Goal: Task Accomplishment & Management: Complete application form

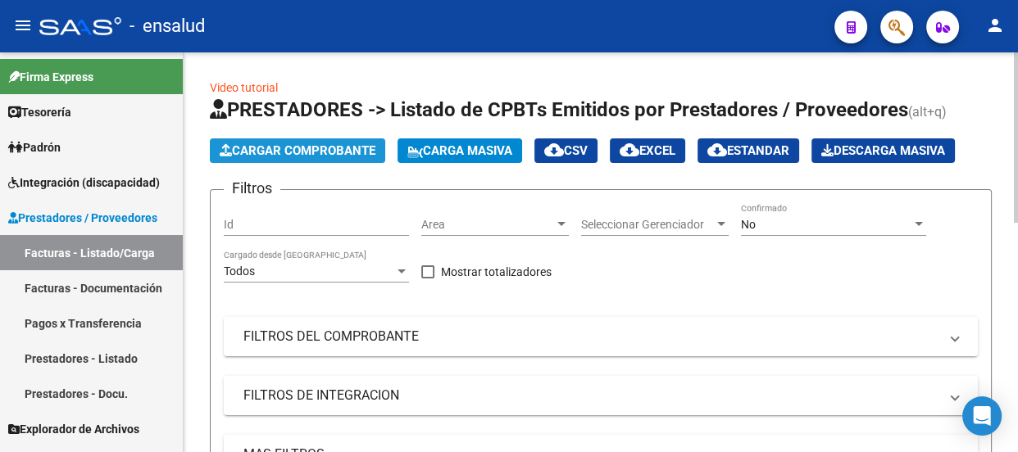
click at [303, 148] on span "Cargar Comprobante" at bounding box center [298, 150] width 156 height 15
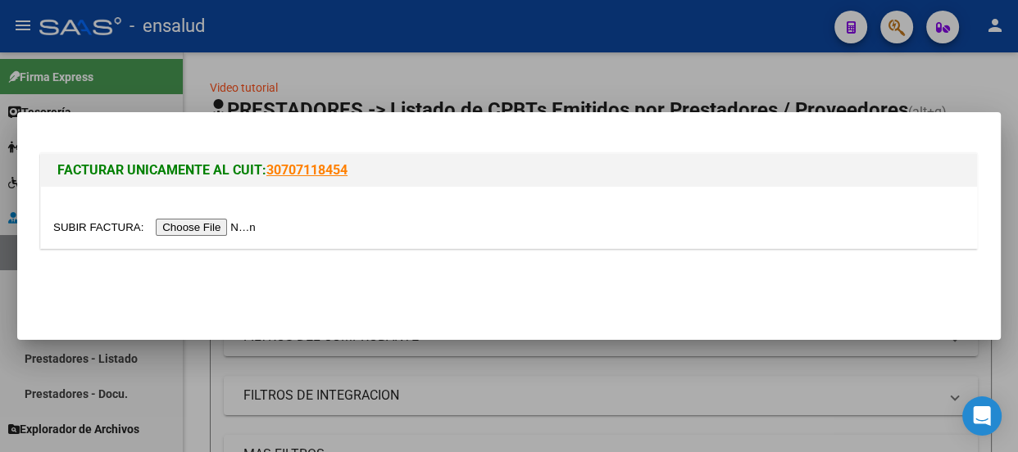
click at [221, 227] on input "file" at bounding box center [156, 227] width 207 height 17
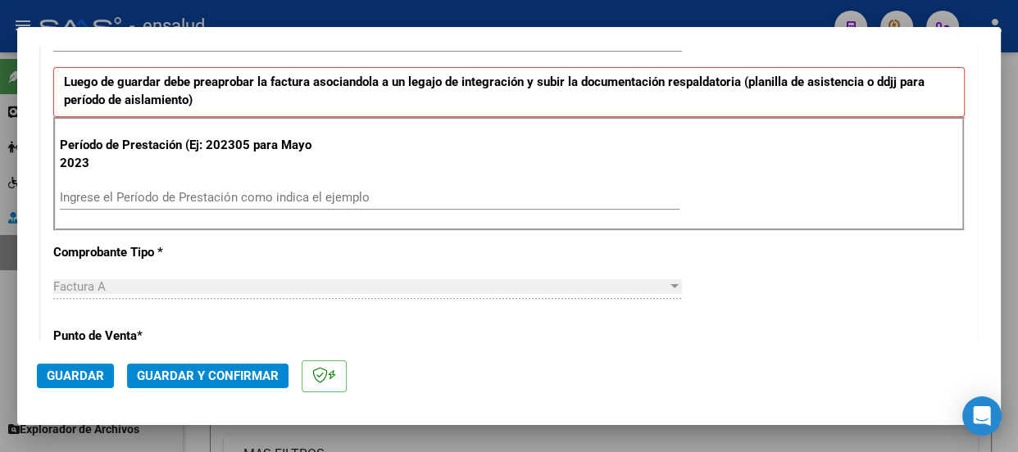
scroll to position [521, 0]
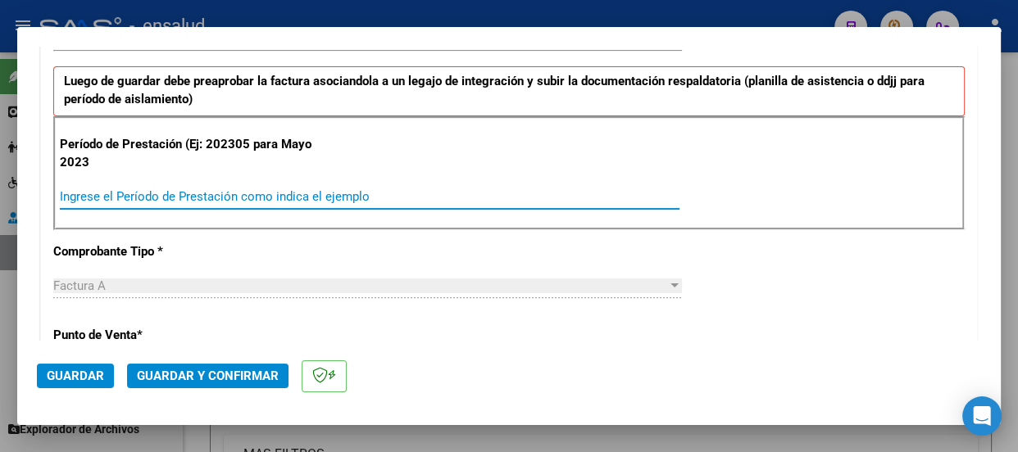
click at [88, 189] on input "Ingrese el Período de Prestación como indica el ejemplo" at bounding box center [370, 196] width 620 height 15
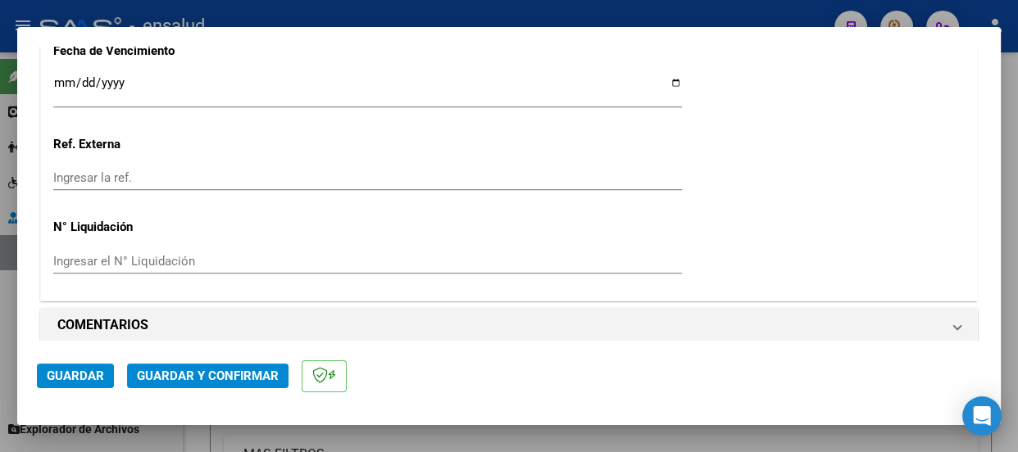
scroll to position [1373, 0]
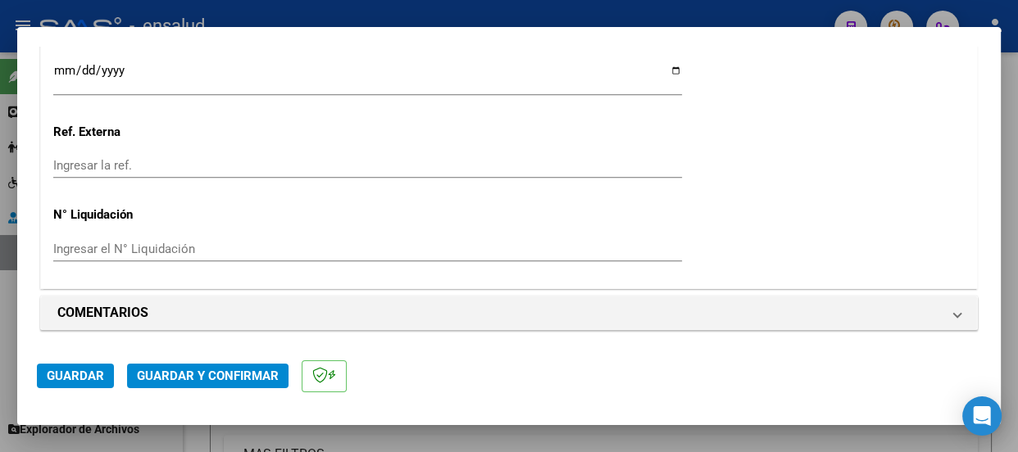
type input "202507"
click at [88, 378] on span "Guardar" at bounding box center [75, 376] width 57 height 15
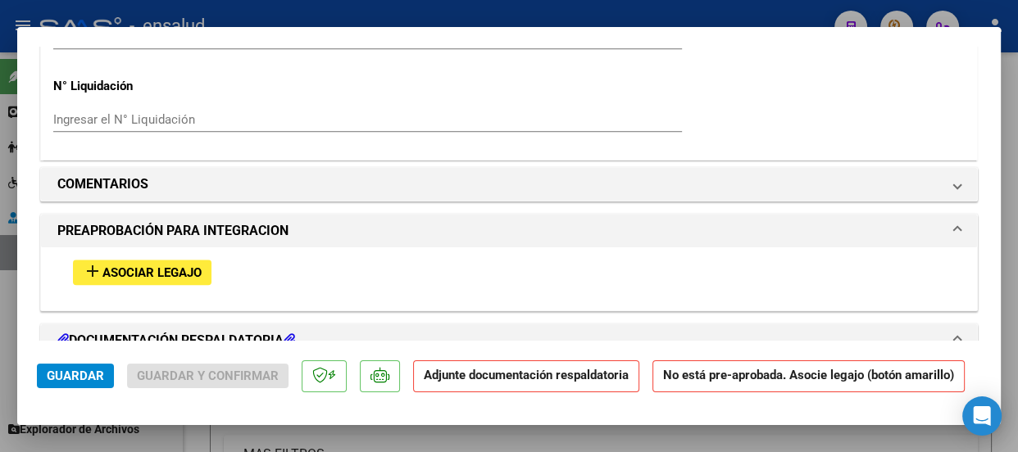
scroll to position [1490, 0]
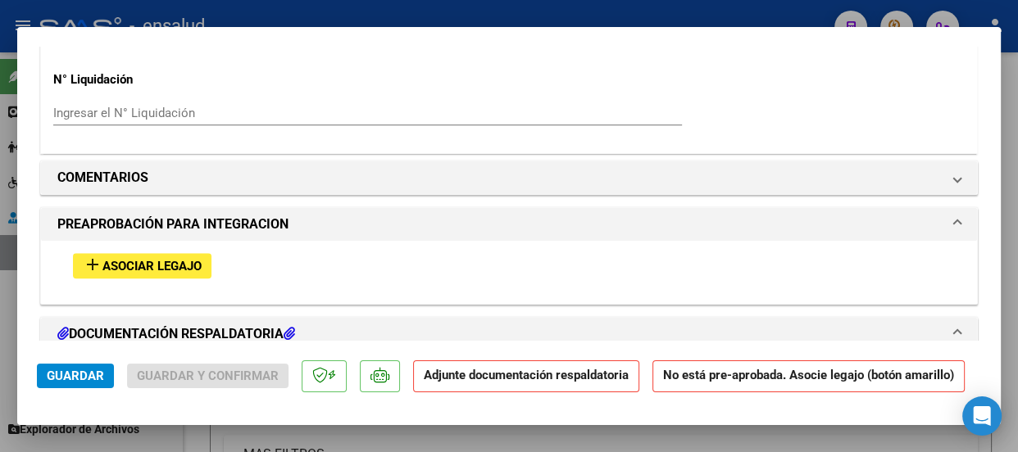
click at [179, 263] on span "Asociar Legajo" at bounding box center [151, 266] width 99 height 15
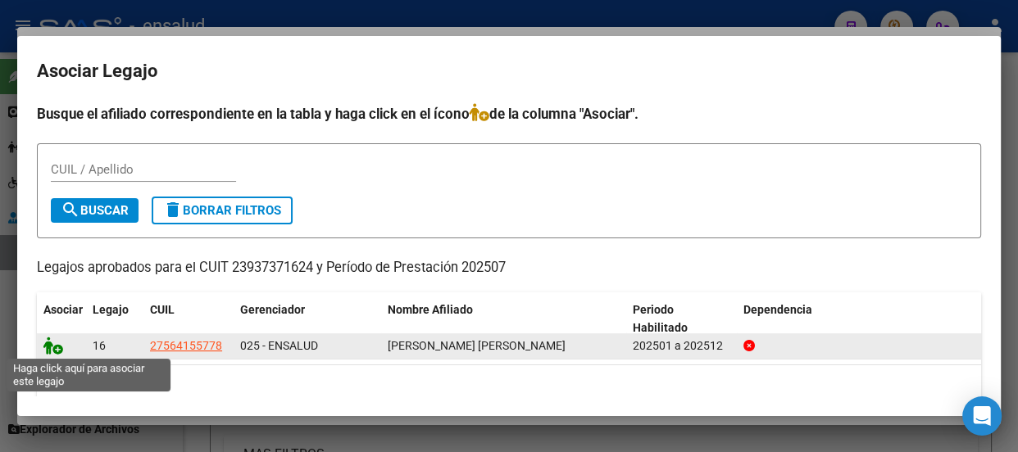
click at [57, 351] on icon at bounding box center [53, 346] width 20 height 18
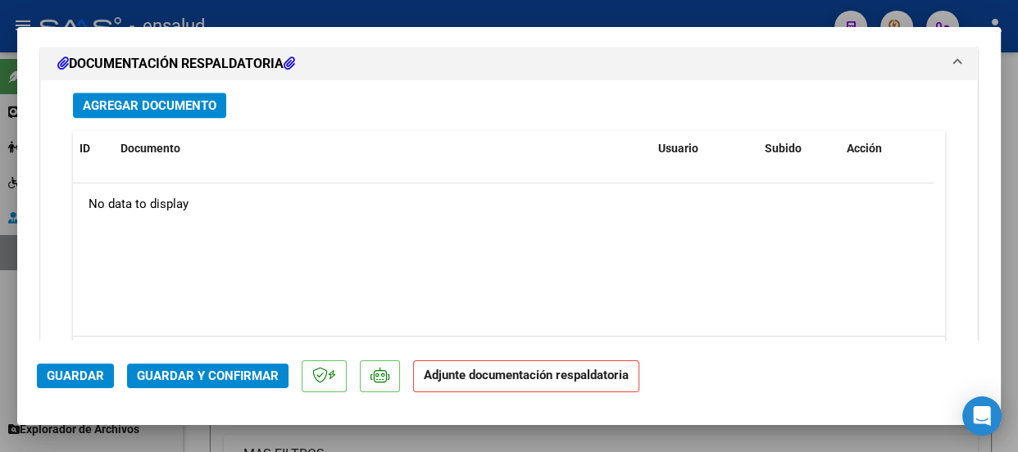
scroll to position [1831, 0]
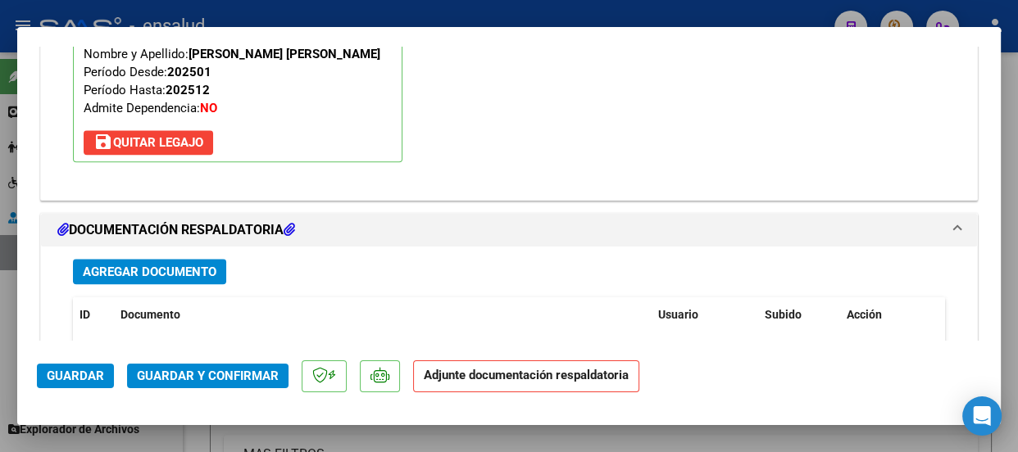
click at [152, 272] on span "Agregar Documento" at bounding box center [150, 272] width 134 height 15
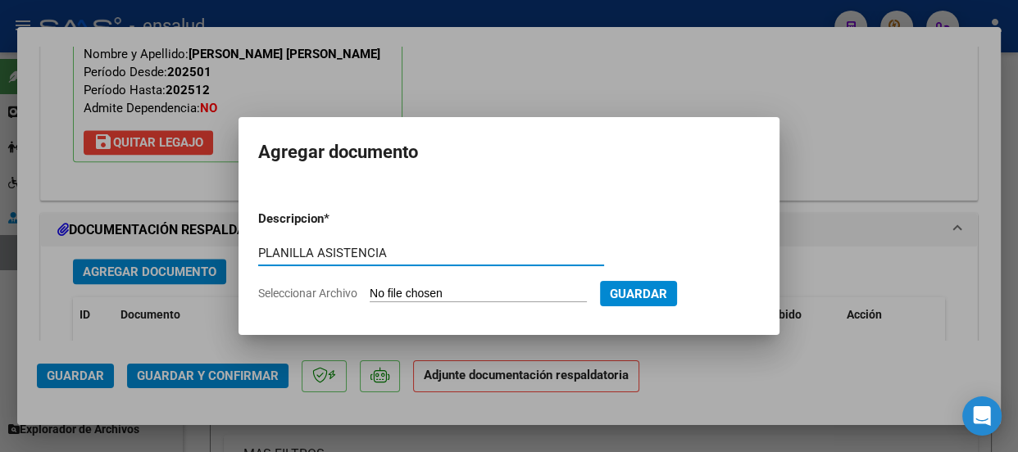
type input "PLANILLA ASISTENCIA"
click at [468, 290] on input "Seleccionar Archivo" at bounding box center [478, 295] width 217 height 16
type input "C:\fakepath\[PERSON_NAME] EMMA_202507_90_N_ESCOBAR NILZA_3-221-PA.pdf"
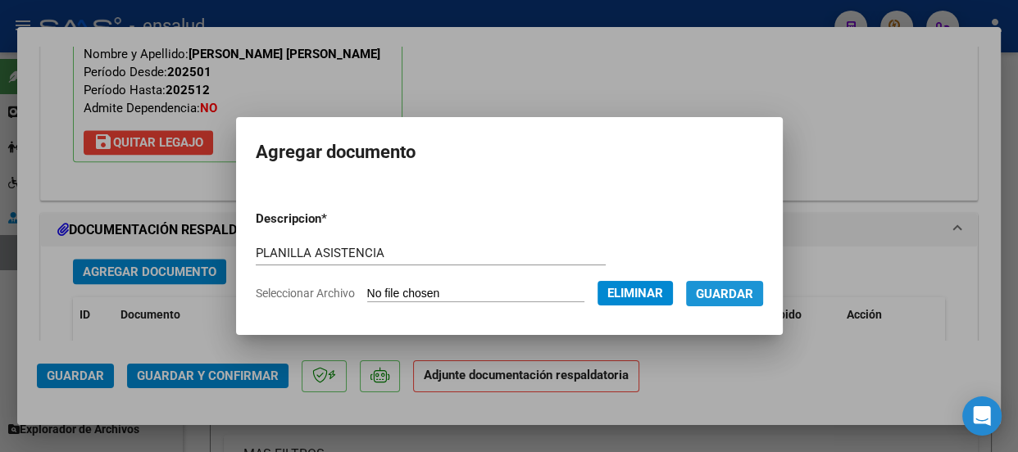
click at [728, 288] on span "Guardar" at bounding box center [724, 294] width 57 height 15
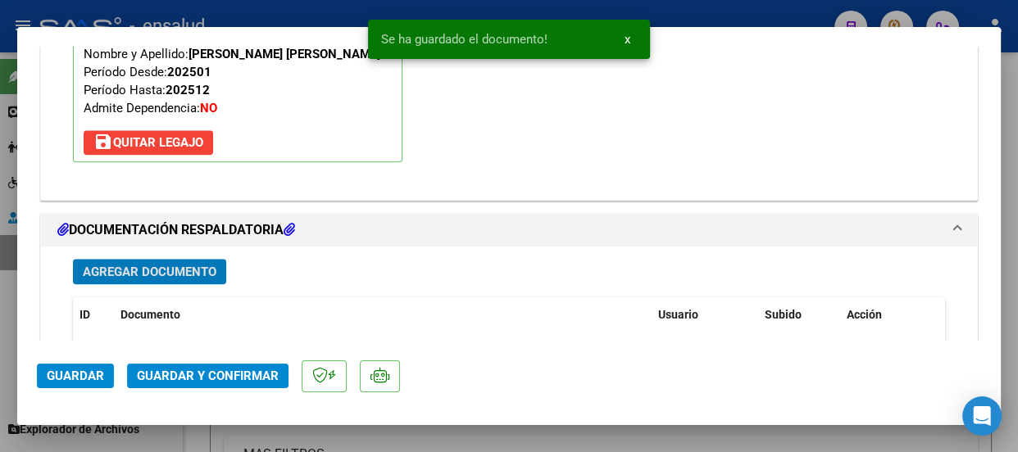
click at [239, 377] on span "Guardar y Confirmar" at bounding box center [208, 376] width 142 height 15
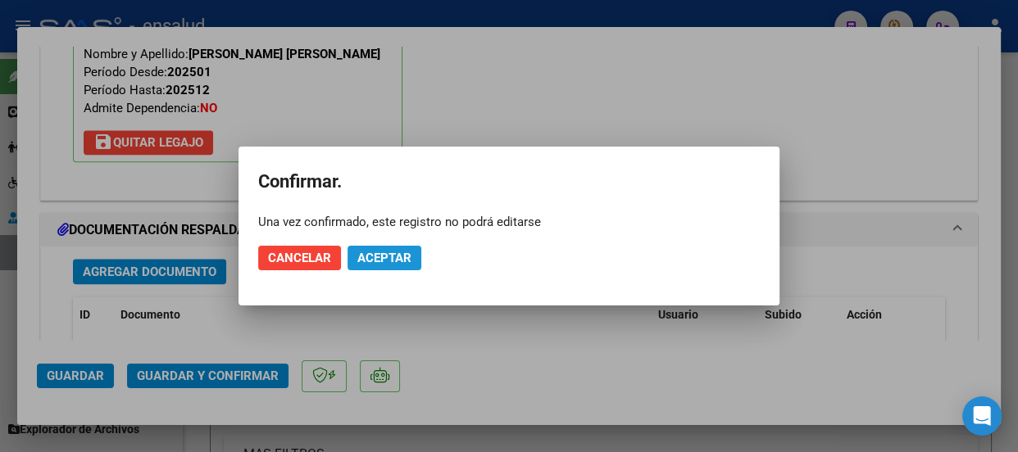
click at [384, 254] on span "Aceptar" at bounding box center [384, 258] width 54 height 15
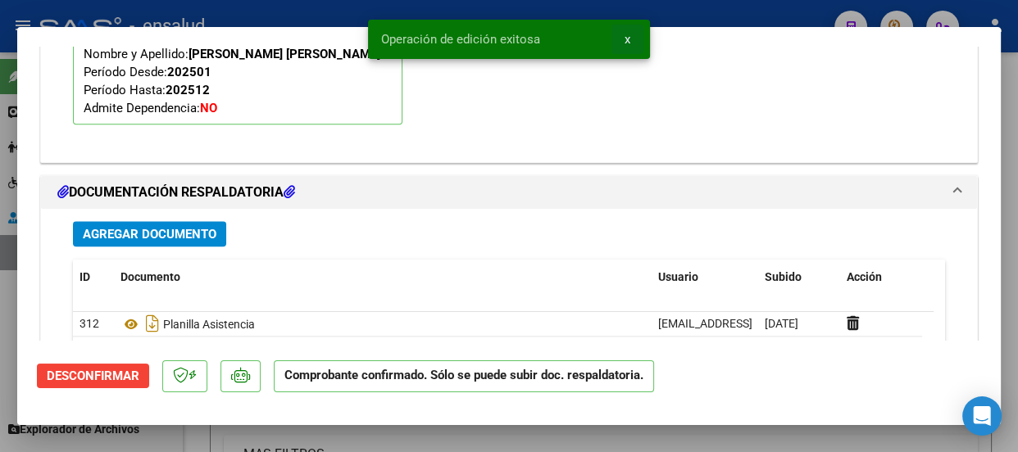
click at [625, 41] on span "x" at bounding box center [628, 39] width 6 height 15
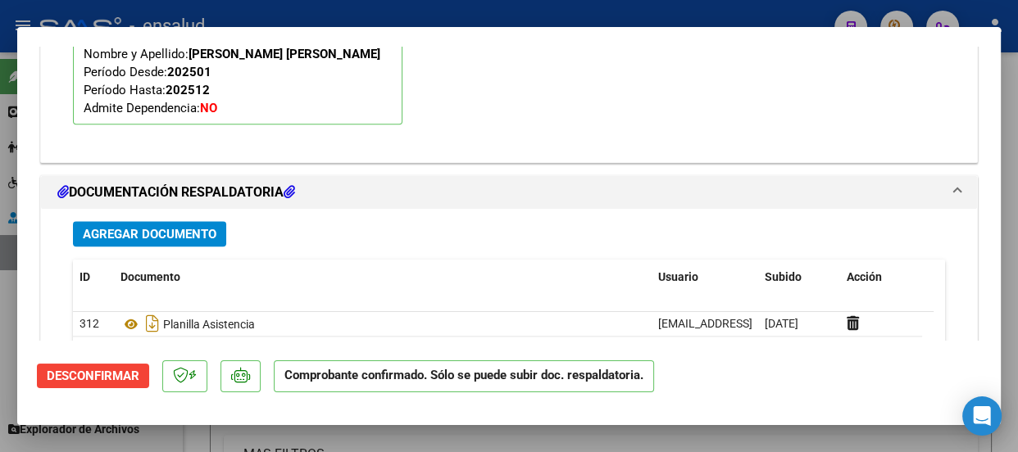
click at [611, 16] on div at bounding box center [509, 226] width 1018 height 452
type input "$ 0,00"
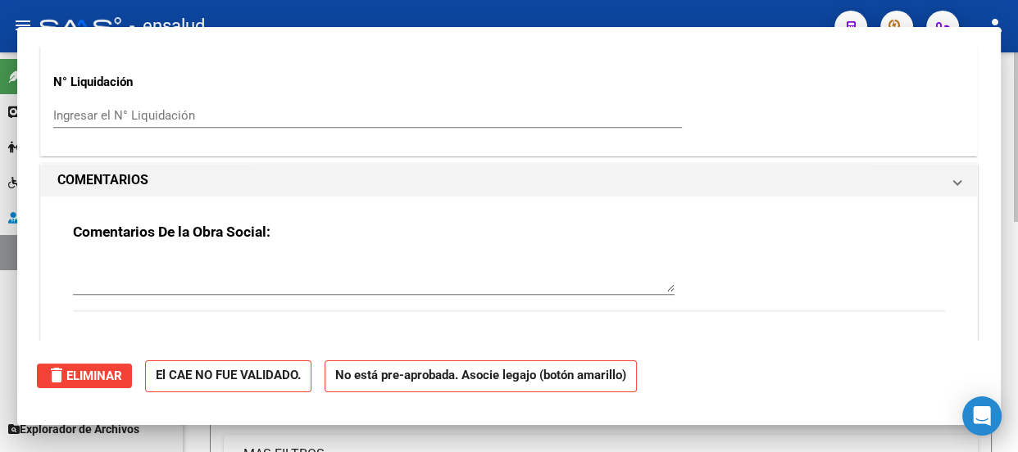
scroll to position [0, 0]
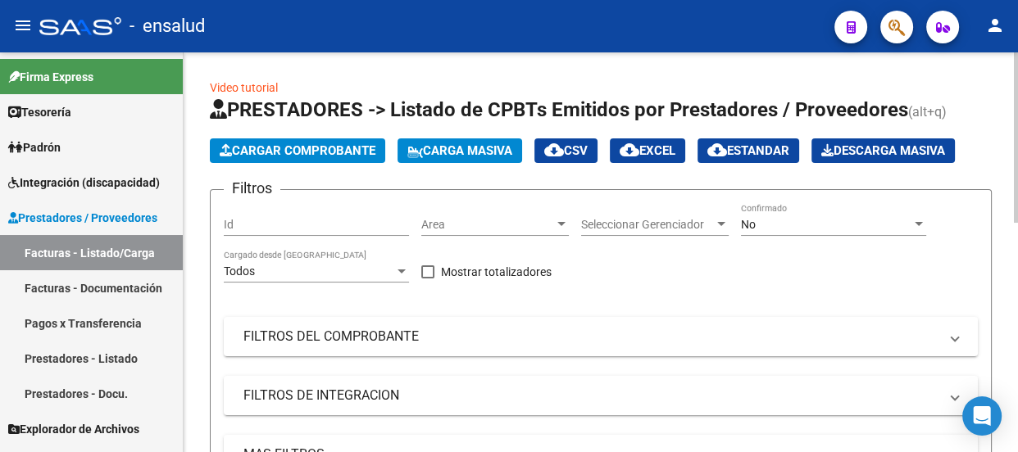
click at [287, 148] on span "Cargar Comprobante" at bounding box center [298, 150] width 156 height 15
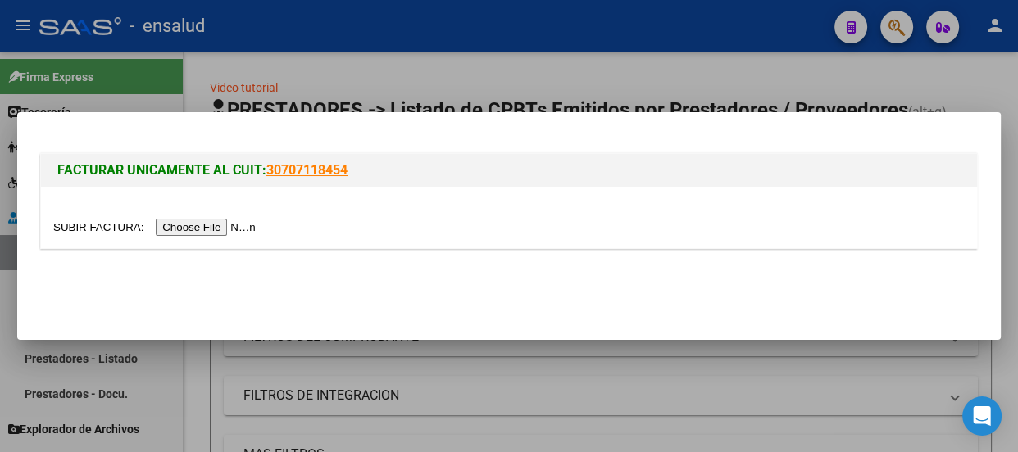
click at [230, 226] on input "file" at bounding box center [156, 227] width 207 height 17
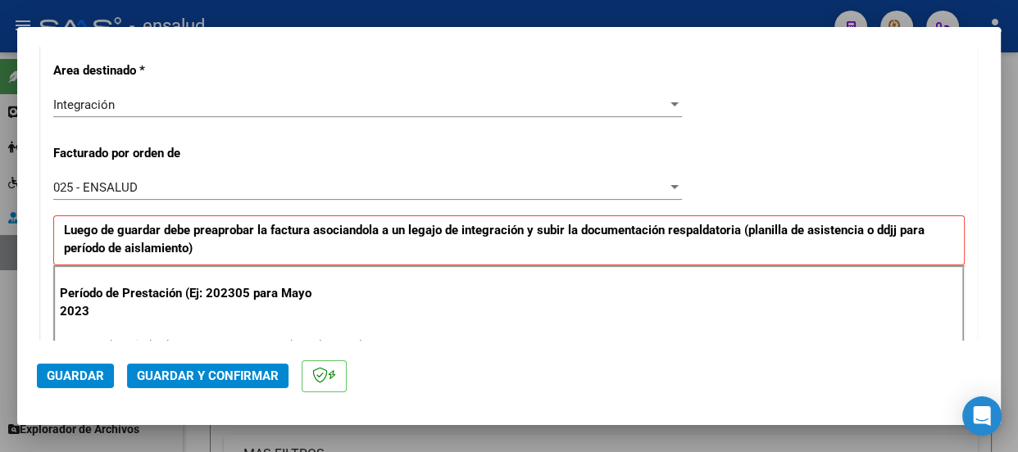
scroll to position [521, 0]
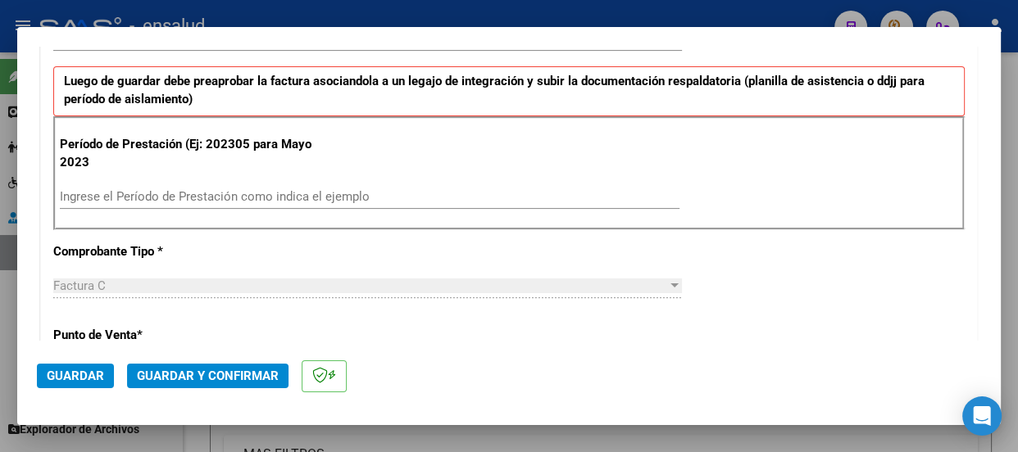
click at [92, 193] on input "Ingrese el Período de Prestación como indica el ejemplo" at bounding box center [370, 196] width 620 height 15
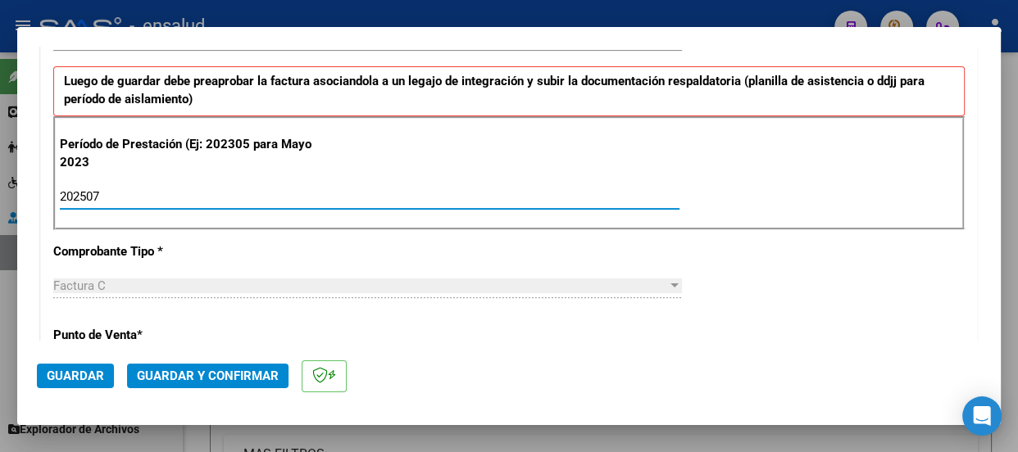
type input "202507"
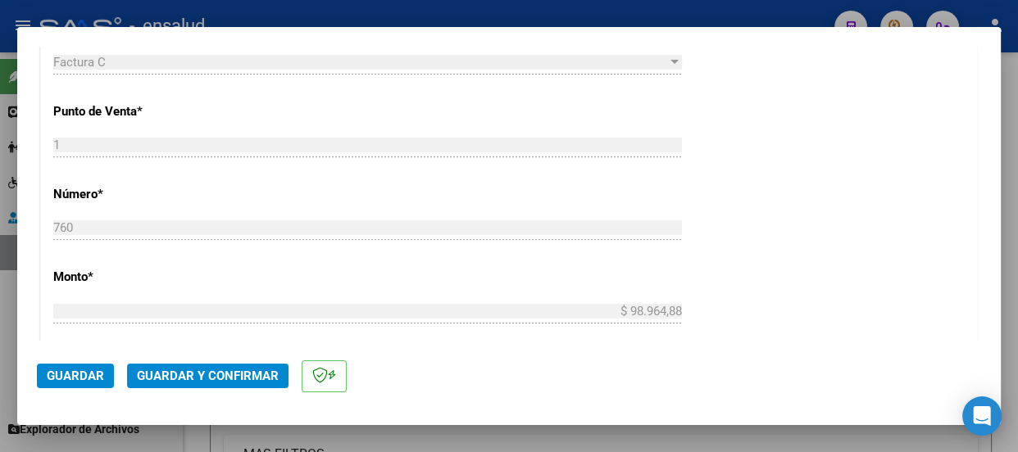
scroll to position [1042, 0]
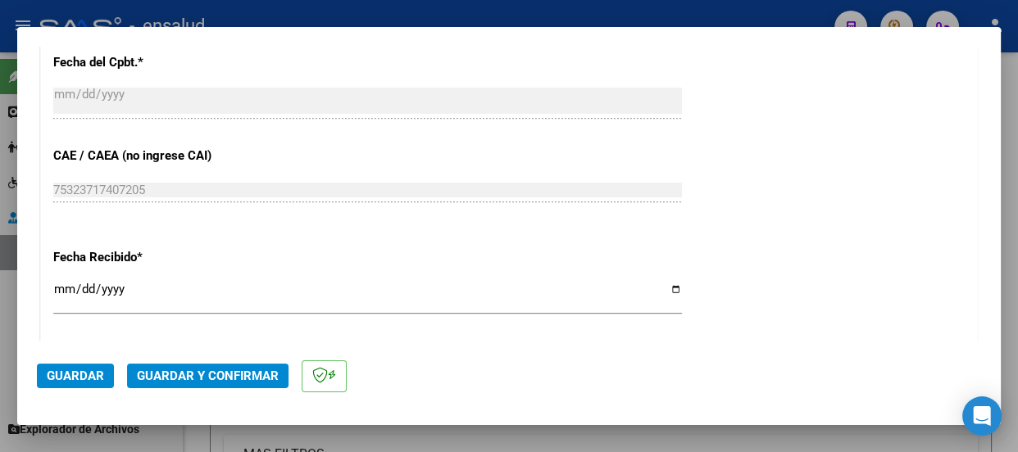
click at [80, 380] on span "Guardar" at bounding box center [75, 376] width 57 height 15
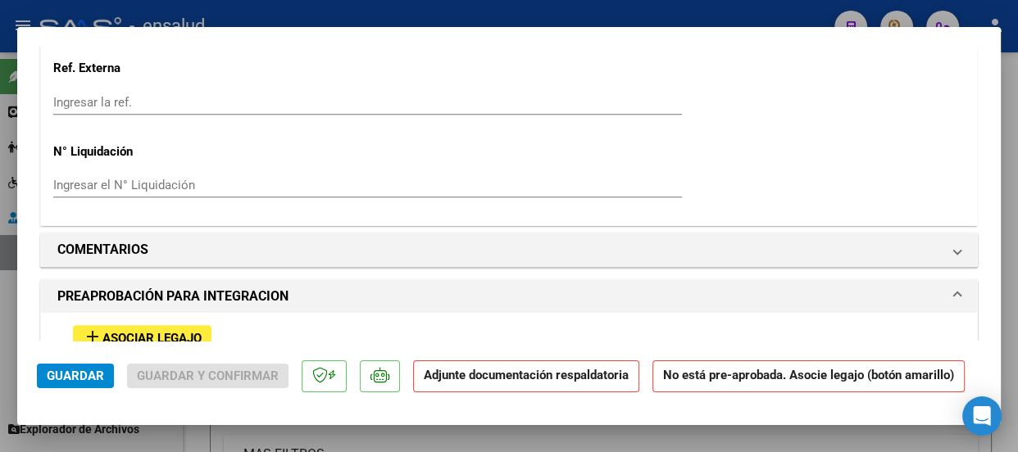
scroll to position [1565, 0]
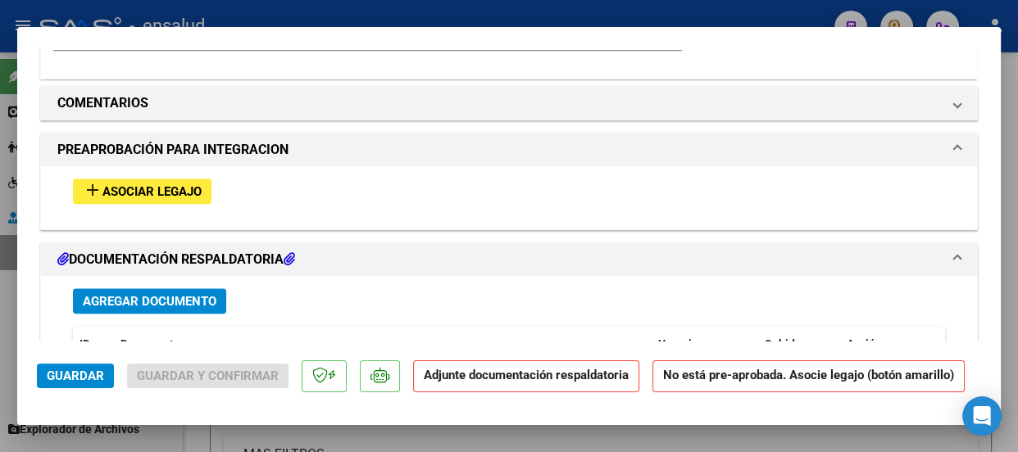
click at [167, 186] on span "Asociar Legajo" at bounding box center [151, 191] width 99 height 15
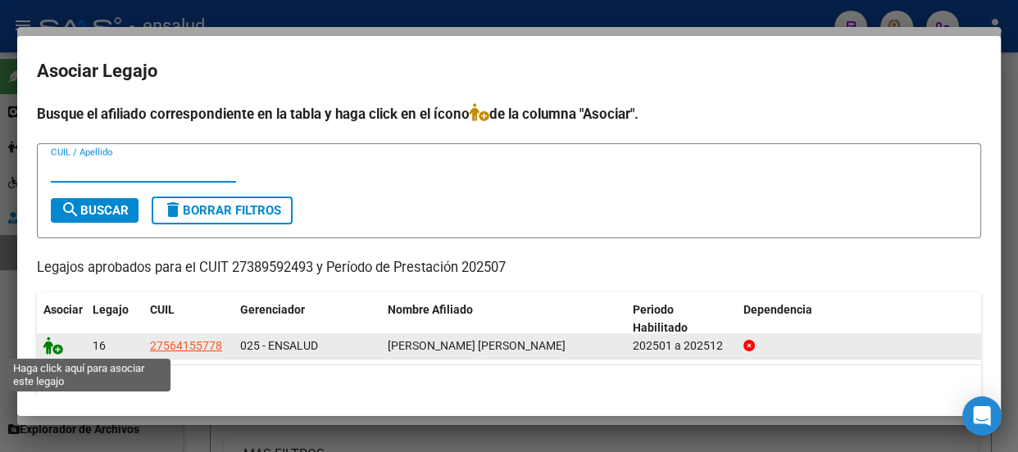
click at [55, 351] on icon at bounding box center [53, 346] width 20 height 18
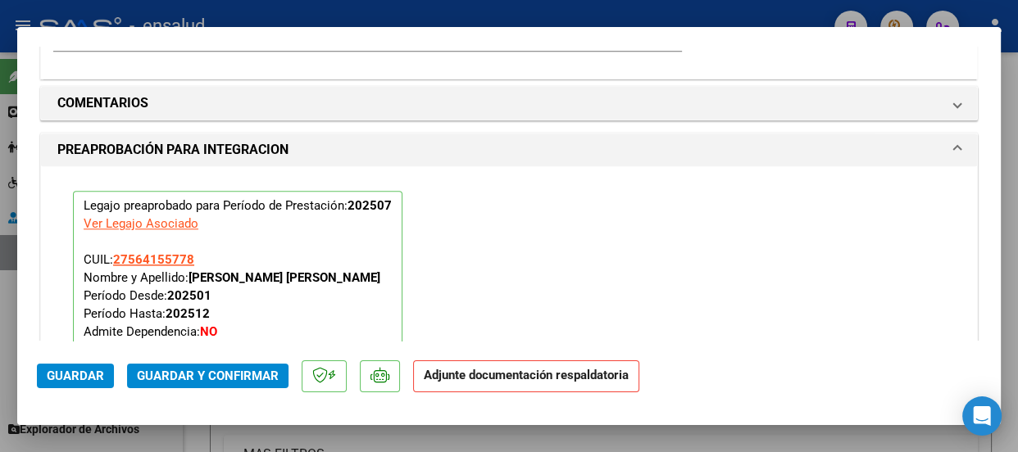
scroll to position [1831, 0]
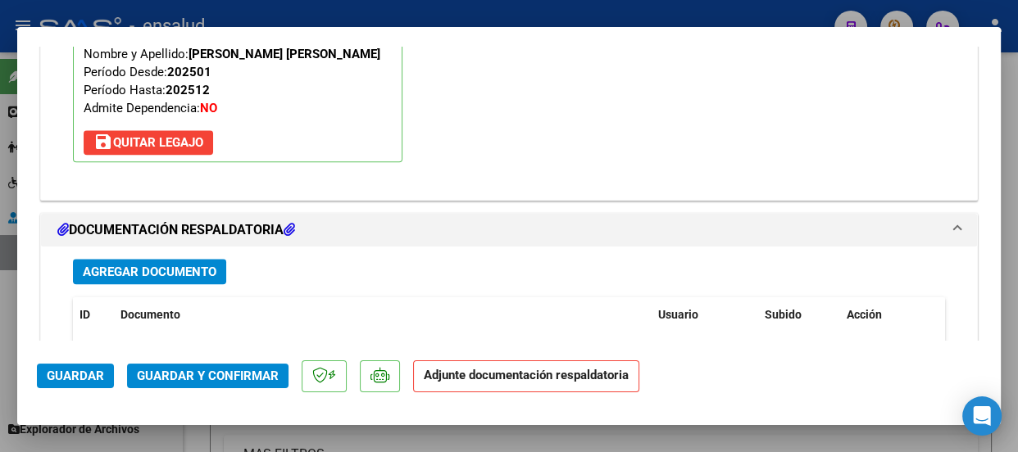
click at [172, 266] on span "Agregar Documento" at bounding box center [150, 272] width 134 height 15
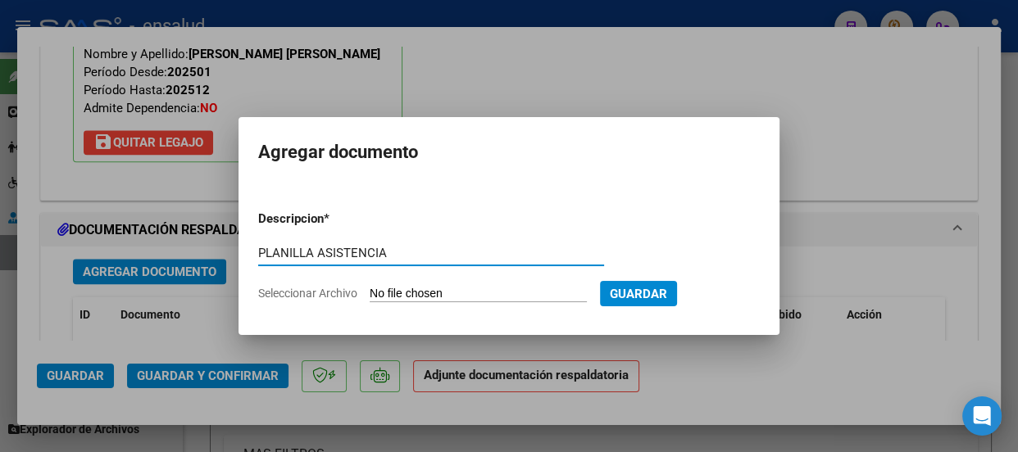
type input "PLANILLA ASISTENCIA"
click at [530, 294] on input "Seleccionar Archivo" at bounding box center [478, 295] width 217 height 16
type input "C:\fakepath\[PERSON_NAME] EMMA_202507_90_N_CASAÑA [GEOGRAPHIC_DATA]-PA.pdf"
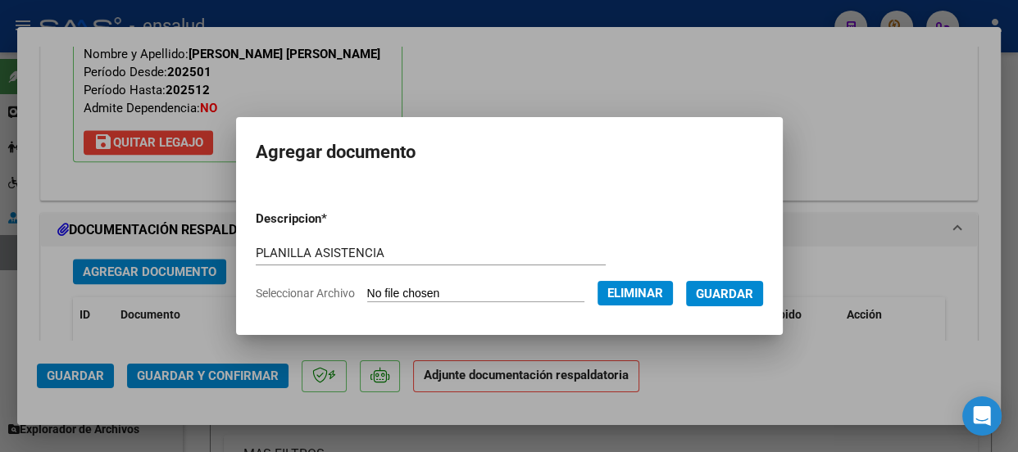
click at [747, 298] on span "Guardar" at bounding box center [724, 294] width 57 height 15
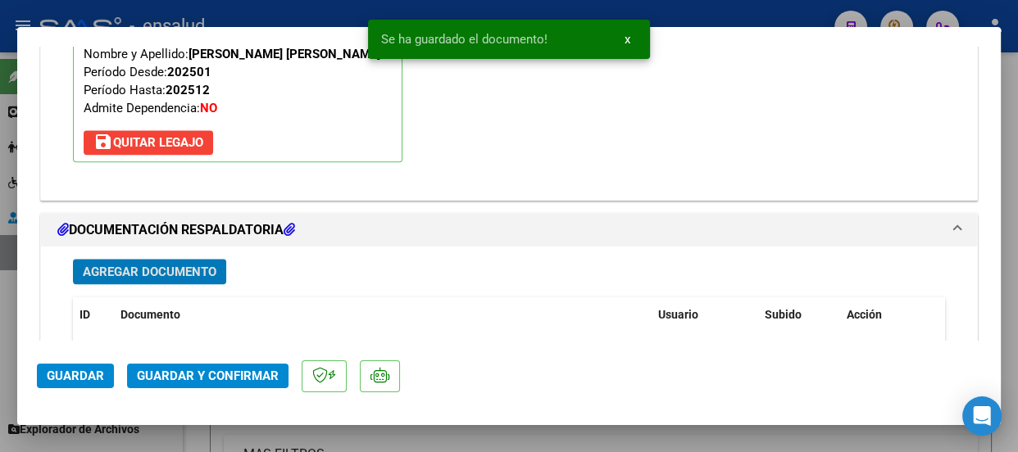
click at [193, 376] on span "Guardar y Confirmar" at bounding box center [208, 376] width 142 height 15
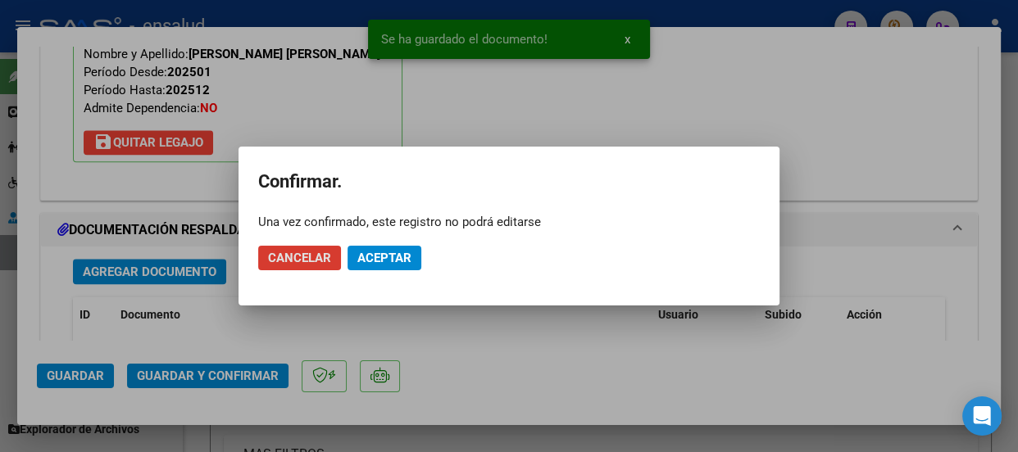
click at [396, 257] on span "Aceptar" at bounding box center [384, 258] width 54 height 15
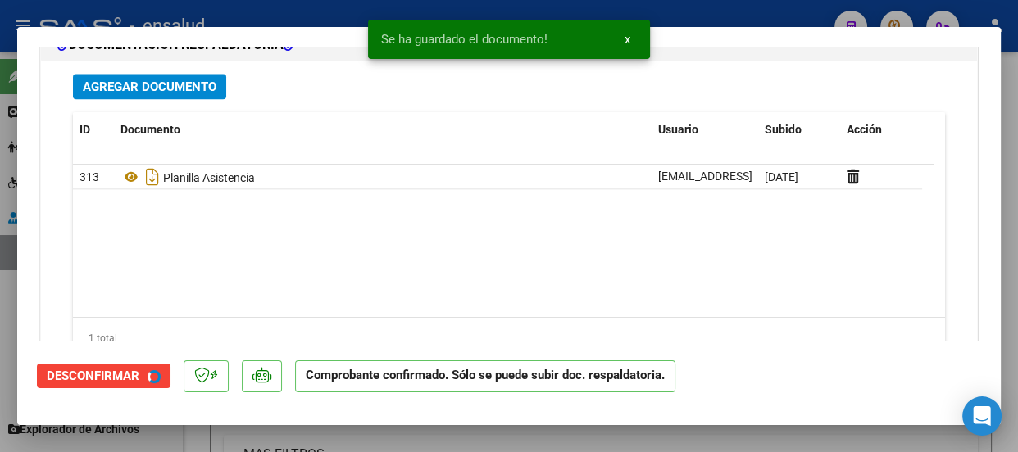
scroll to position [1683, 0]
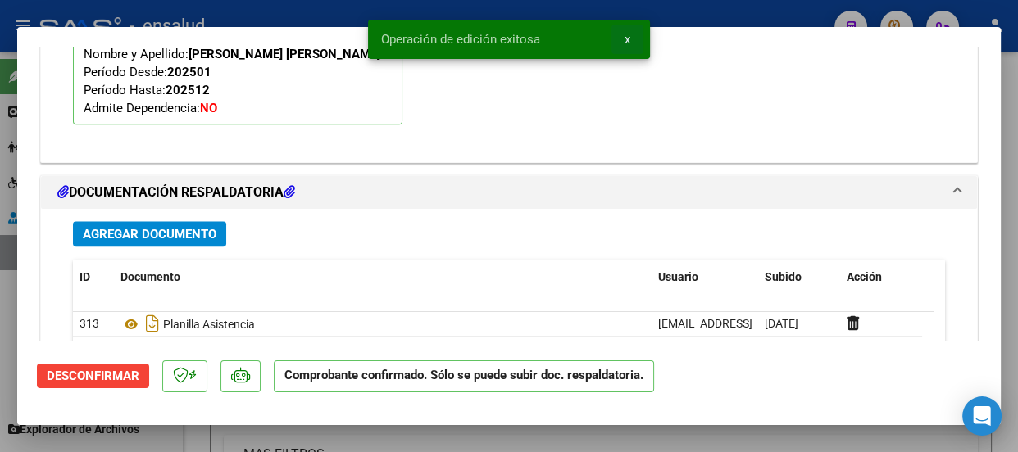
click at [627, 38] on span "x" at bounding box center [628, 39] width 6 height 15
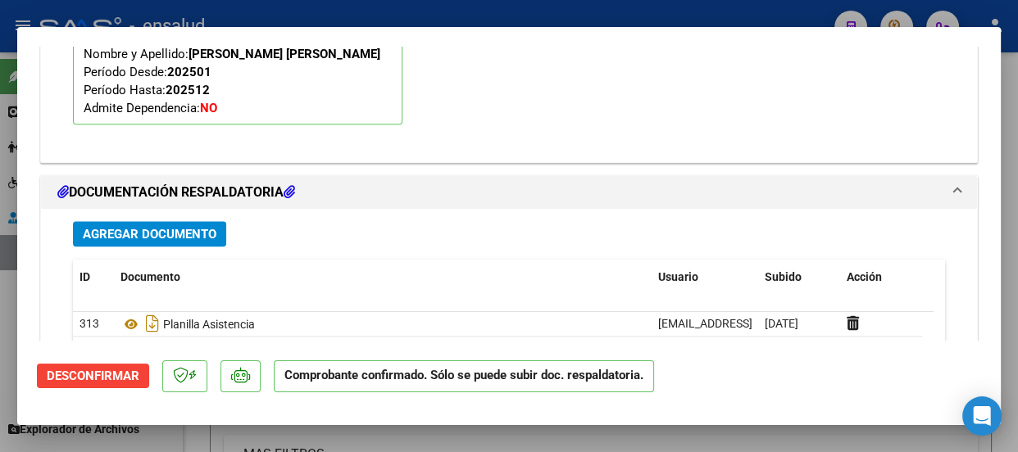
click at [650, 8] on div at bounding box center [509, 226] width 1018 height 452
type input "$ 0,00"
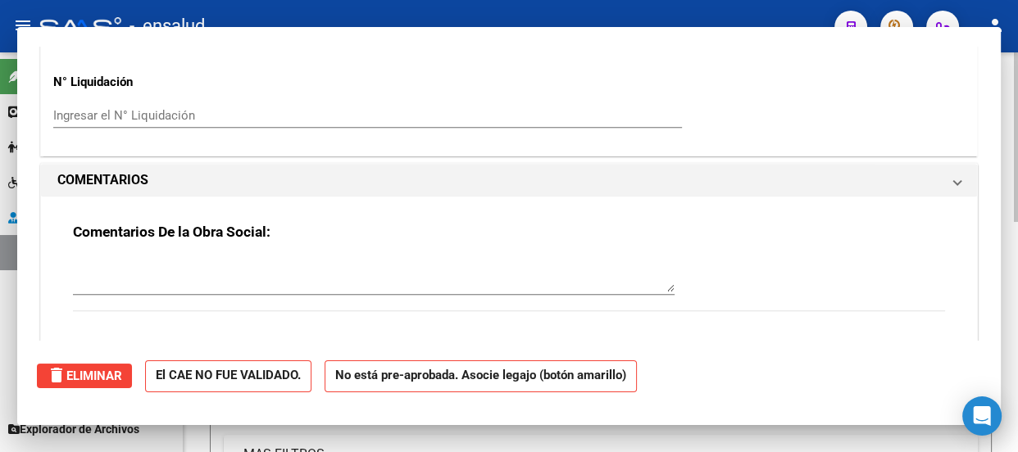
scroll to position [0, 0]
